Goal: Information Seeking & Learning: Learn about a topic

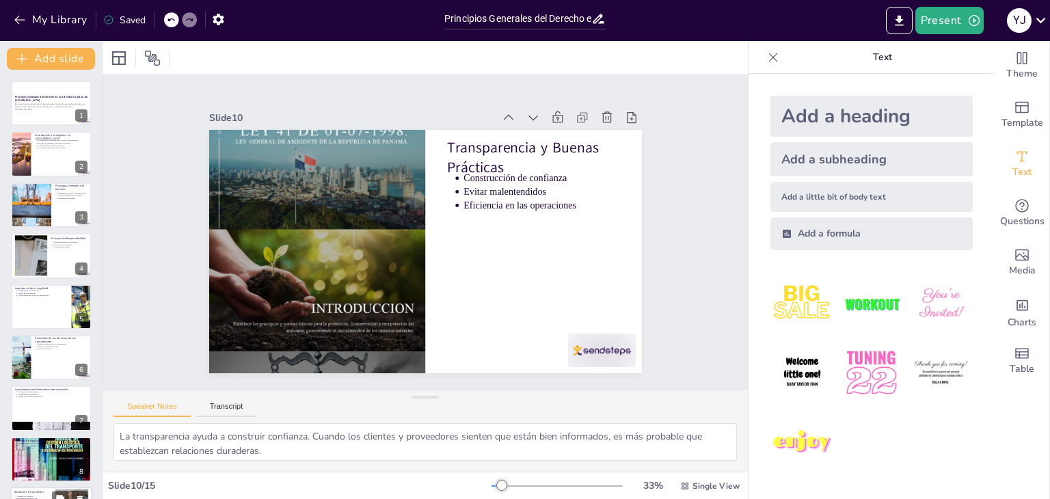
scroll to position [276, 0]
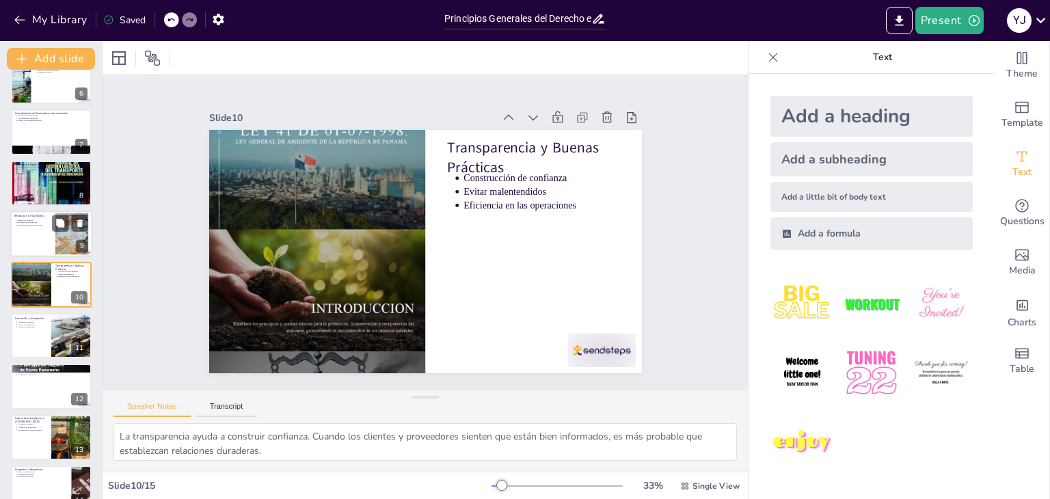
click at [16, 223] on ul "Mediación y arbitraje Eficiencia en la resolución Relaciones comerciales positi…" at bounding box center [32, 223] width 37 height 8
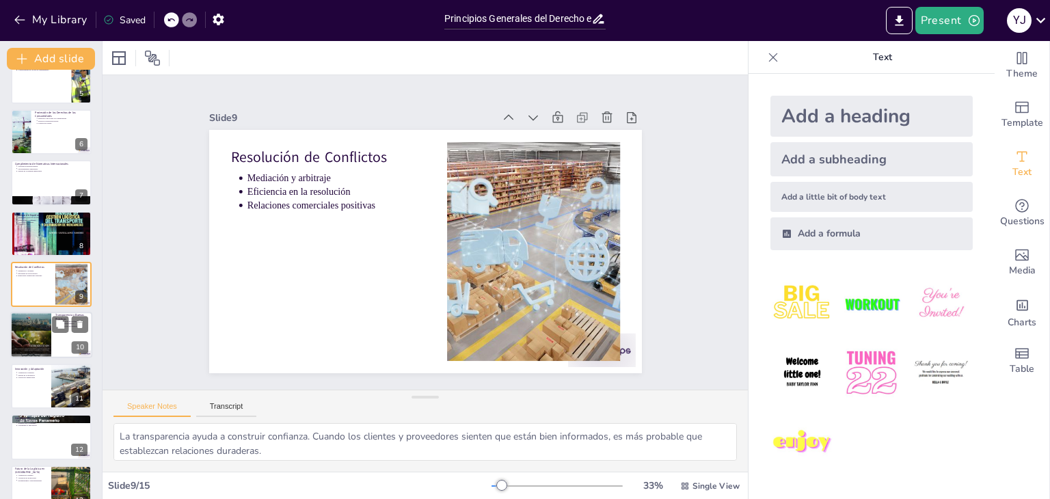
click at [16, 325] on div at bounding box center [30, 334] width 41 height 55
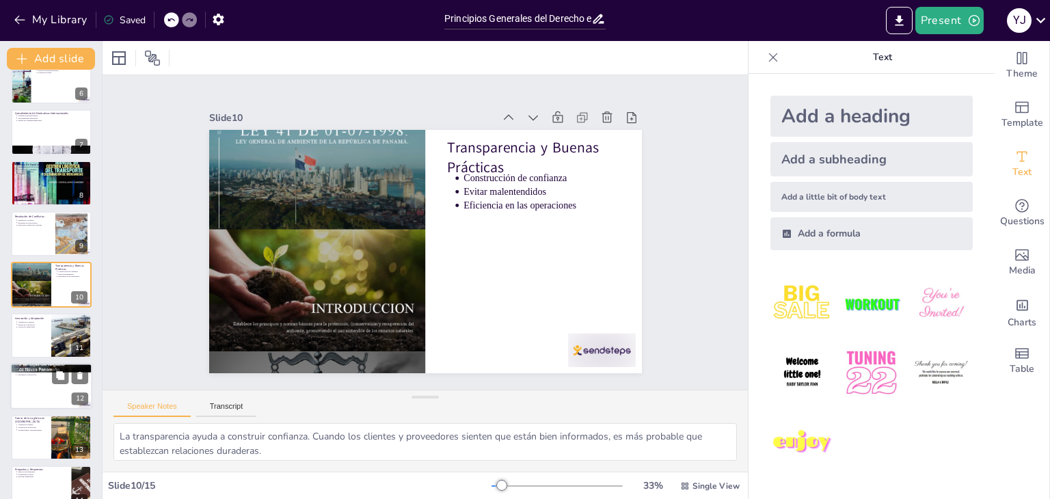
click at [25, 407] on div at bounding box center [51, 386] width 82 height 46
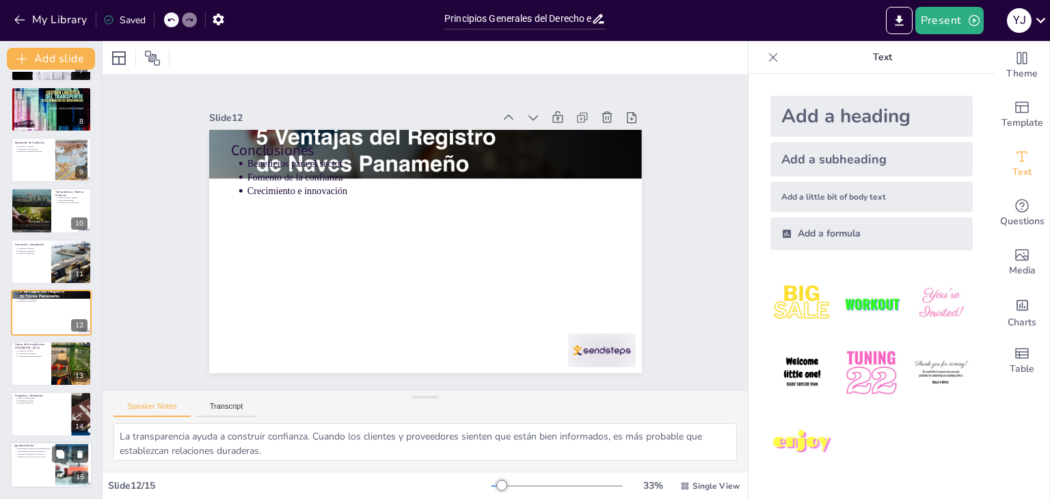
click at [36, 449] on p "Agradecemos su atención y participación en esta presentación sobre los principi…" at bounding box center [34, 453] width 34 height 10
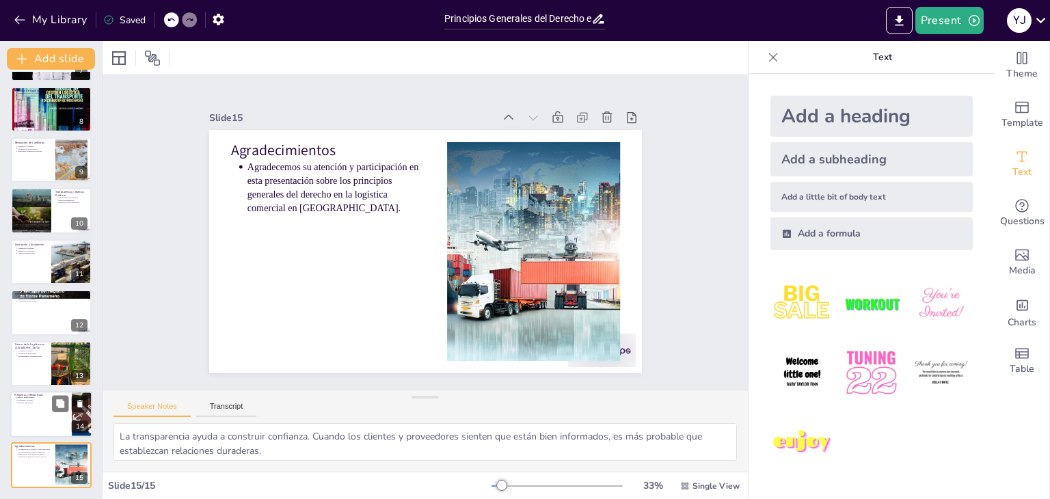
click at [33, 402] on p "Escuchar inquietudes" at bounding box center [42, 402] width 51 height 3
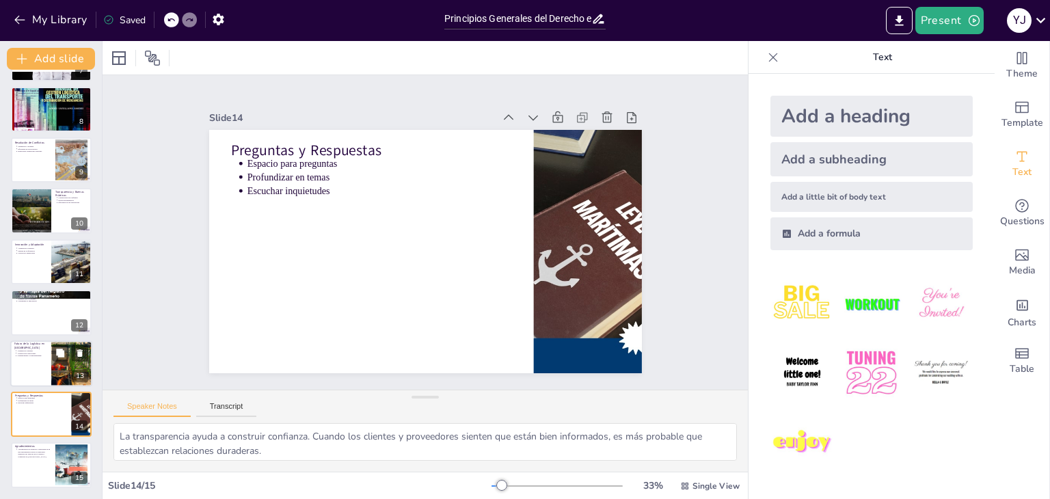
click at [22, 342] on p "Futuro de la Logística en [GEOGRAPHIC_DATA]" at bounding box center [30, 346] width 33 height 8
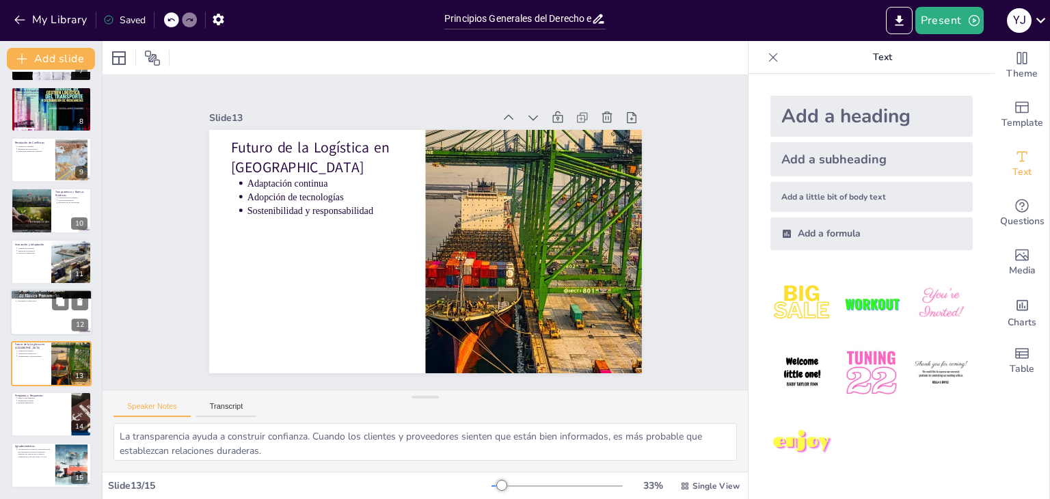
click at [21, 295] on p "Beneficios para el sector" at bounding box center [52, 296] width 71 height 3
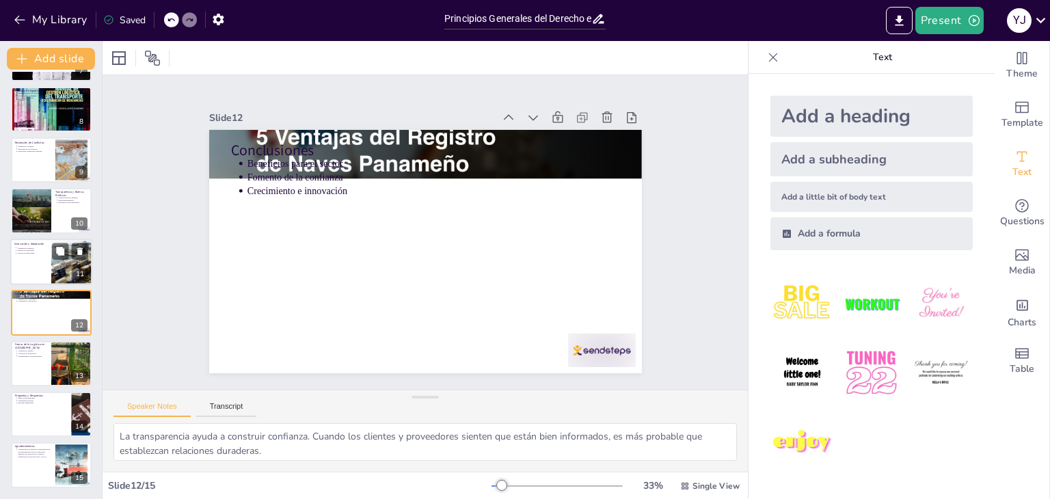
click at [19, 243] on p "Innovación y Adaptación" at bounding box center [30, 244] width 33 height 4
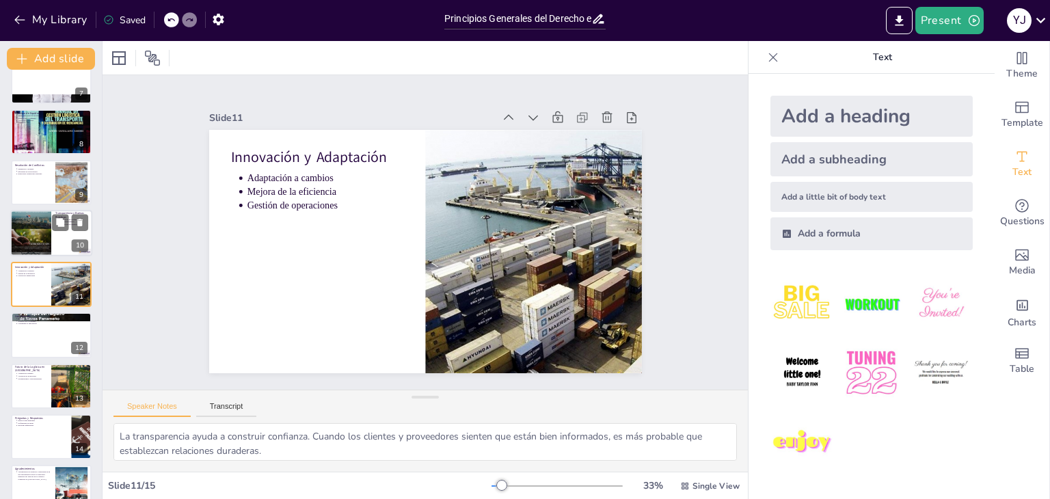
click at [23, 210] on div "Transparencia y Buenas Prácticas Construcción de confianza Evitar malentendidos…" at bounding box center [51, 233] width 82 height 46
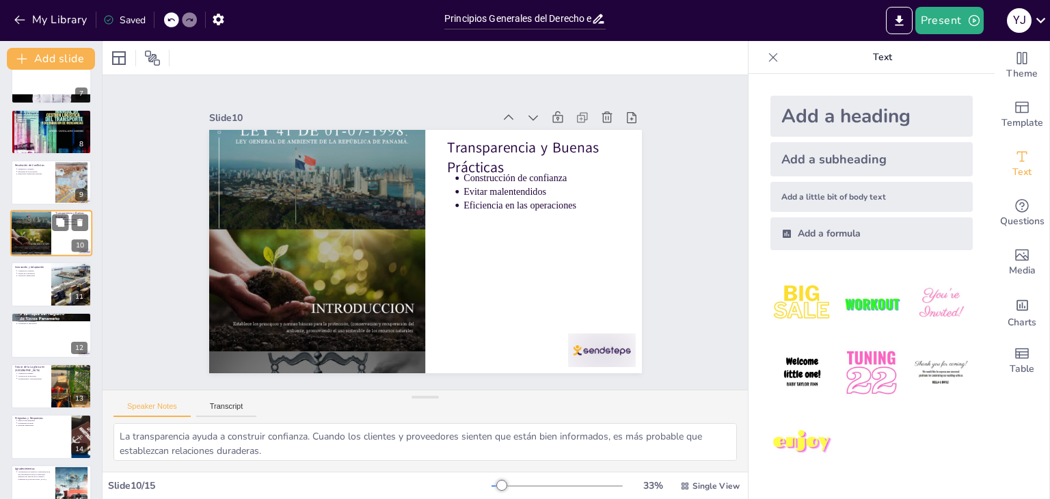
scroll to position [276, 0]
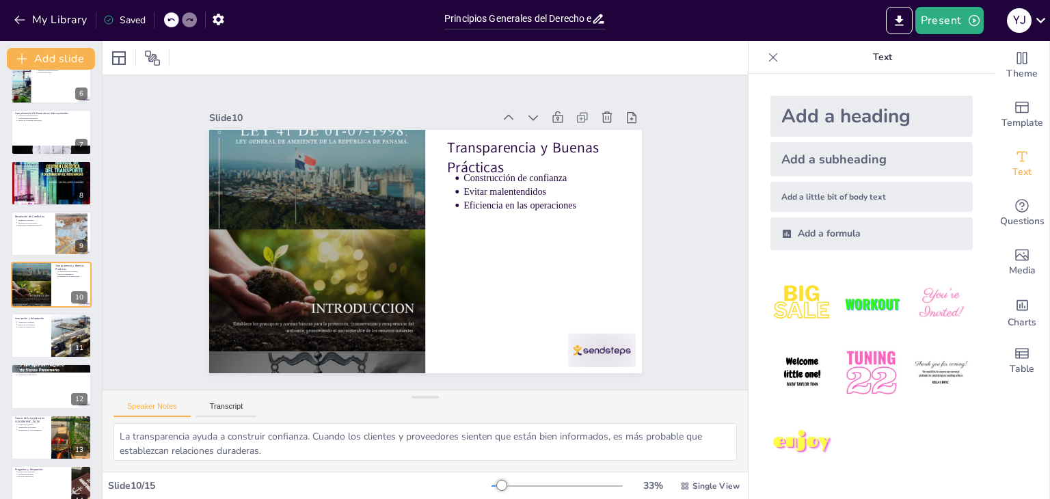
click at [599, 15] on icon at bounding box center [598, 19] width 11 height 10
click at [599, 20] on icon at bounding box center [598, 19] width 14 height 14
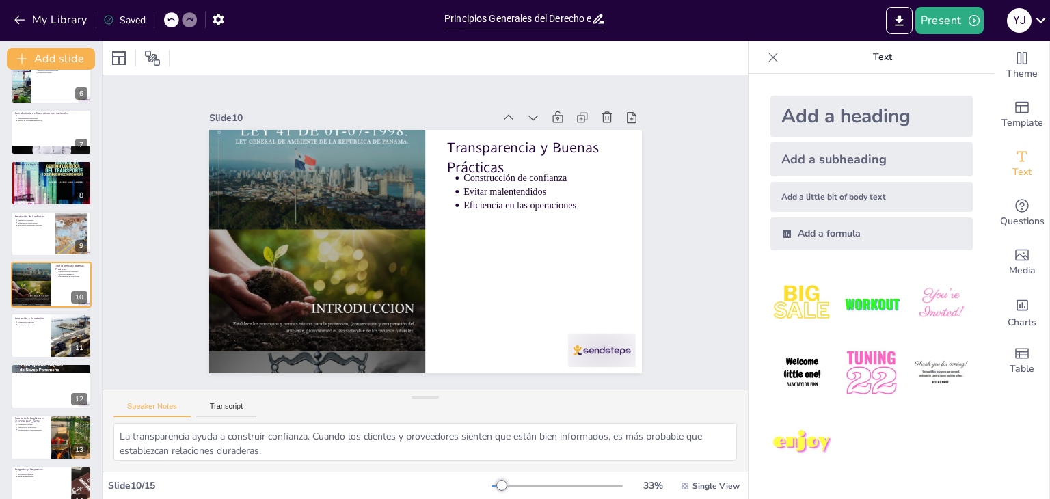
click at [599, 20] on icon at bounding box center [598, 19] width 14 height 14
click at [598, 27] on div "Principios Generales del Derecho en la Actividad Logística de [GEOGRAPHIC_DATA]" at bounding box center [524, 19] width 161 height 20
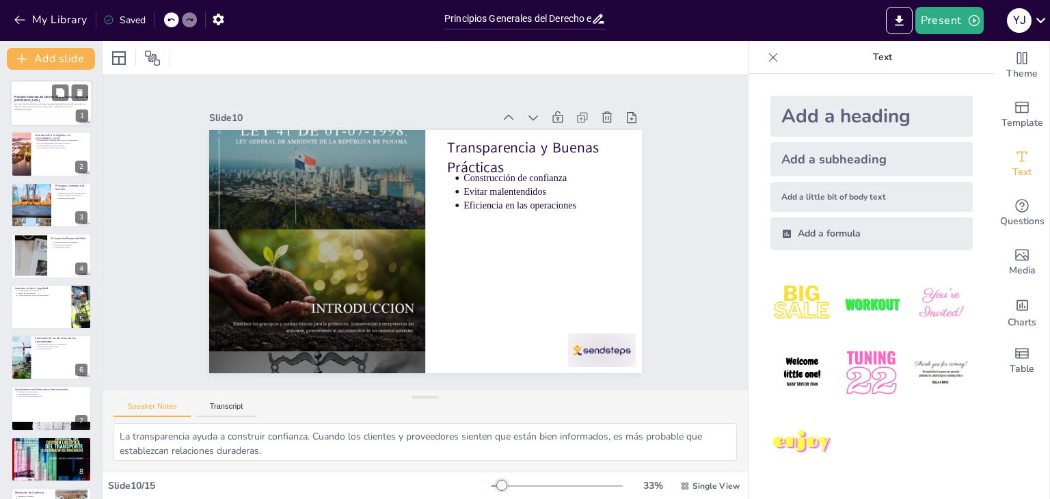
click at [61, 101] on p "Principios Generales del Derecho en la Actividad Logística de [GEOGRAPHIC_DATA]" at bounding box center [51, 99] width 74 height 8
